Goal: Transaction & Acquisition: Purchase product/service

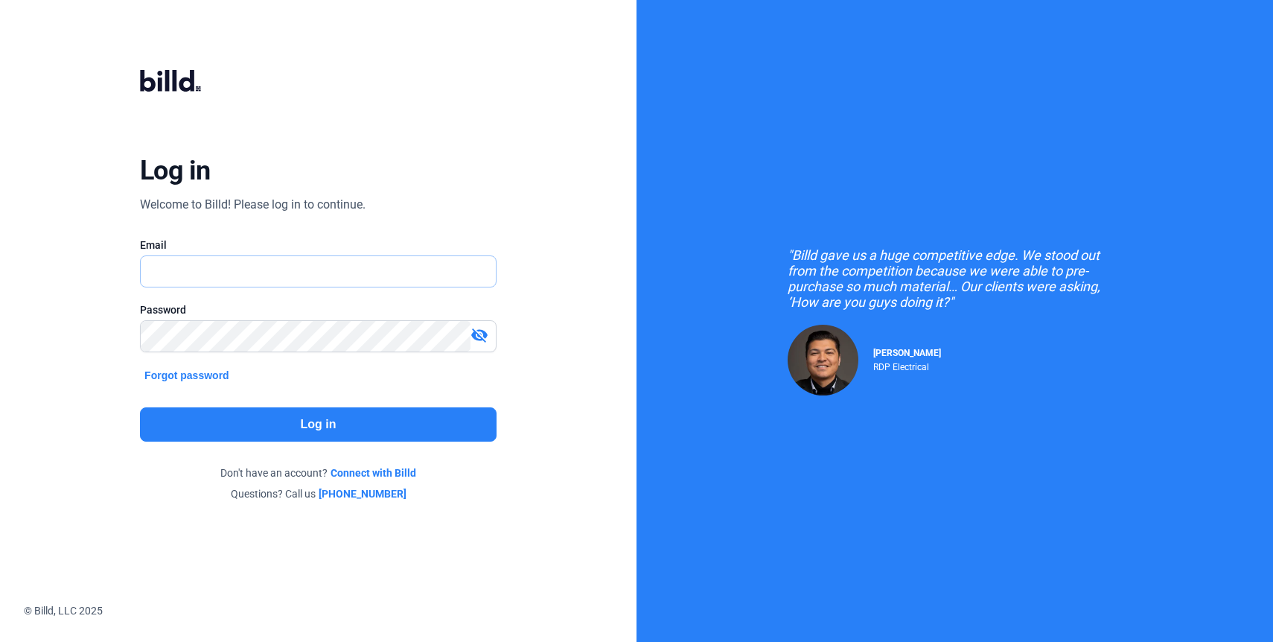
click at [299, 272] on input "text" at bounding box center [310, 271] width 339 height 31
type input "[EMAIL_ADDRESS][DOMAIN_NAME]"
click at [327, 419] on button "Log in" at bounding box center [318, 424] width 357 height 34
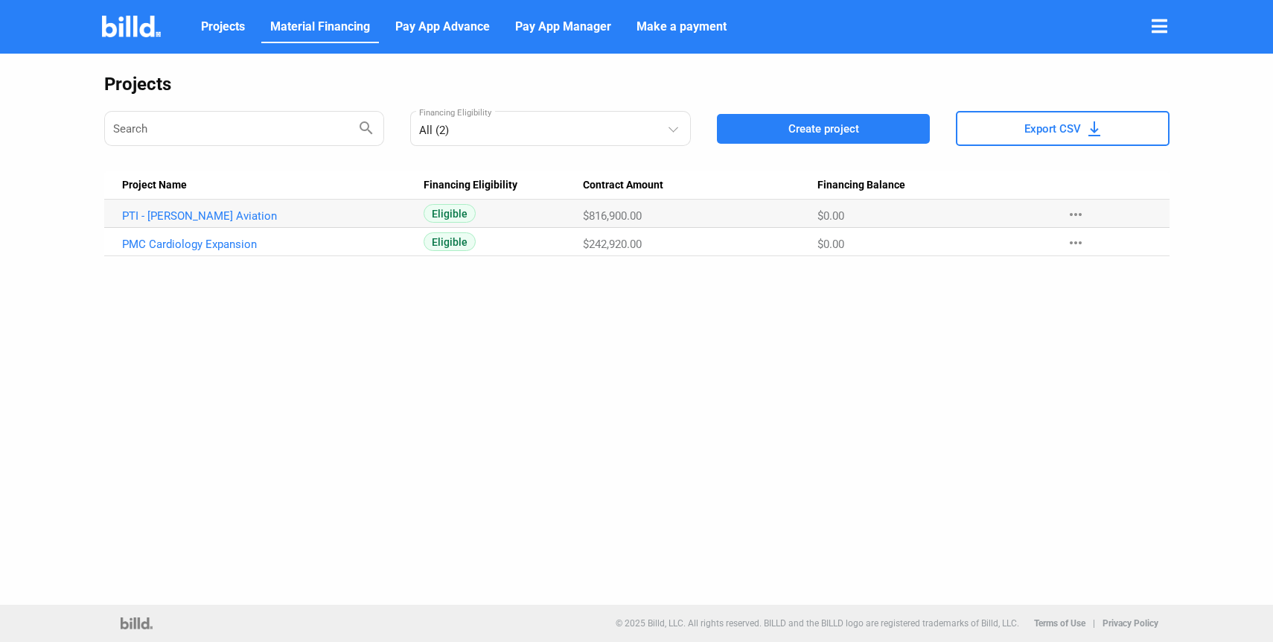
click at [315, 29] on span "Material Financing" at bounding box center [320, 27] width 100 height 18
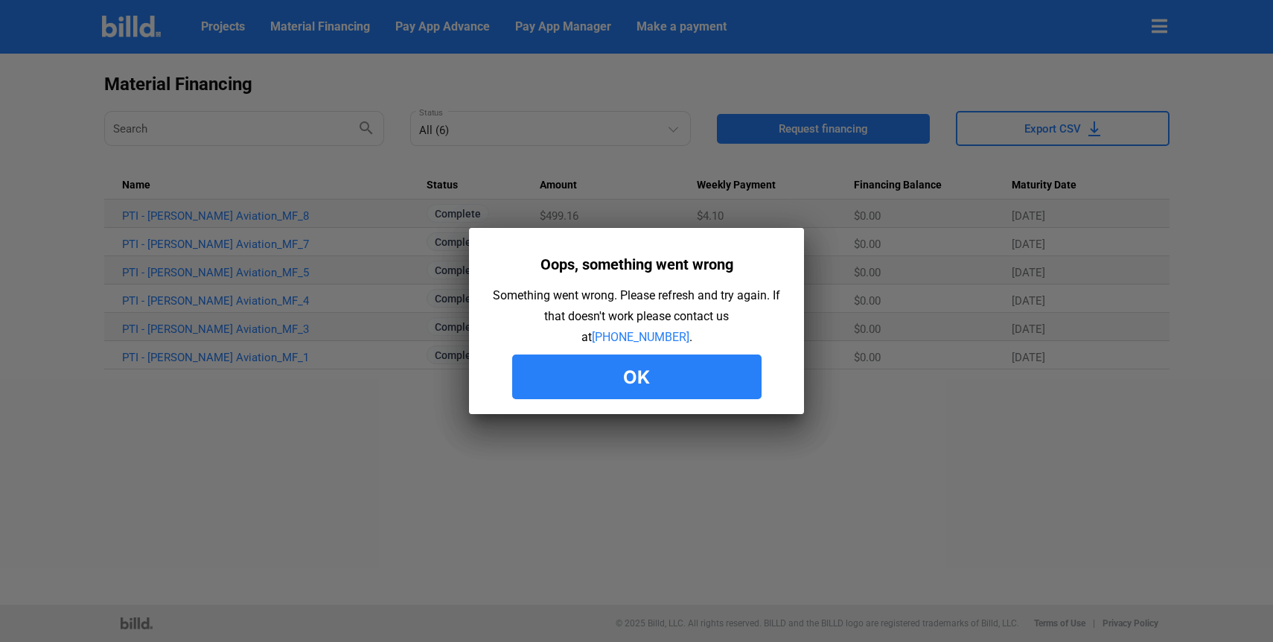
click at [615, 368] on button "Ok" at bounding box center [636, 376] width 249 height 45
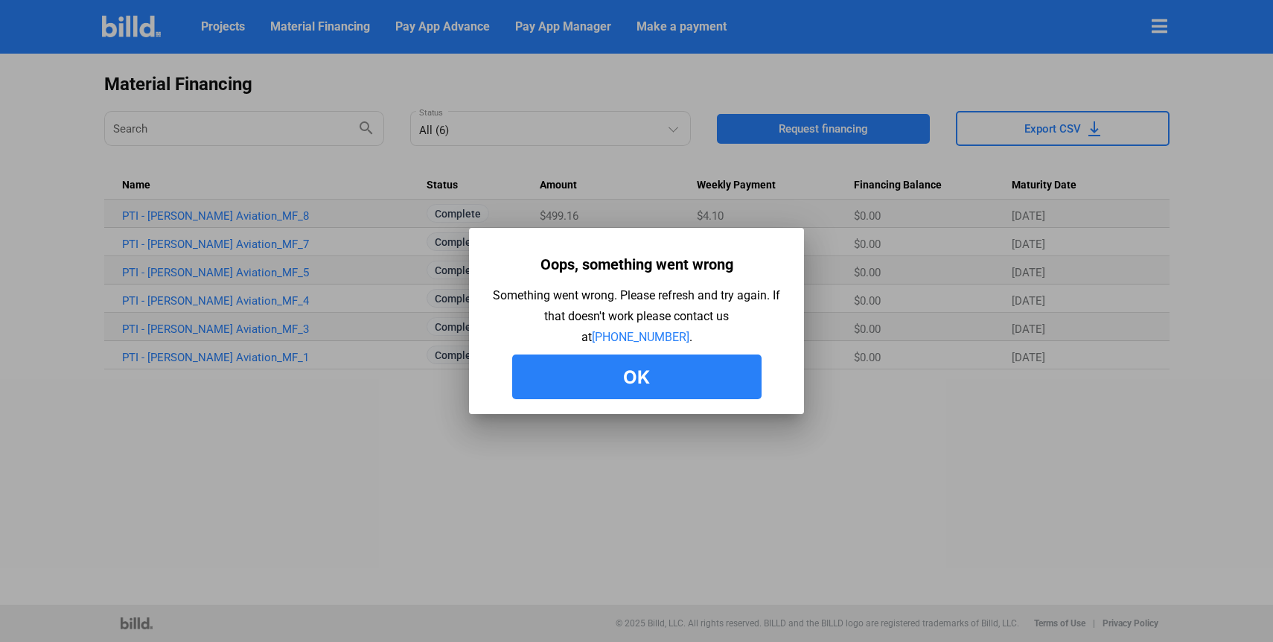
click at [624, 371] on button "Ok" at bounding box center [636, 376] width 249 height 45
